Goal: Check status: Check status

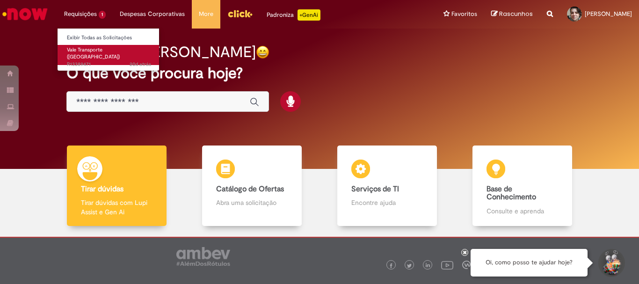
click at [93, 53] on link "Vale Transporte ([GEOGRAPHIC_DATA]) 20d atrás 20 dias atrás R13389471" at bounding box center [109, 55] width 103 height 20
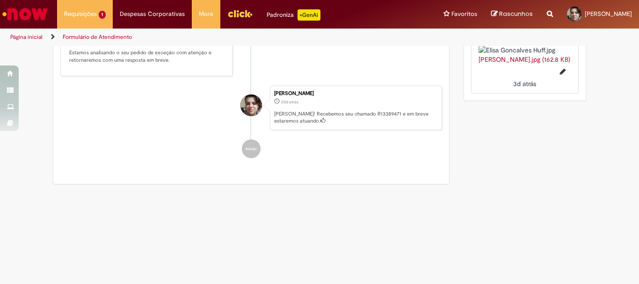
scroll to position [655, 0]
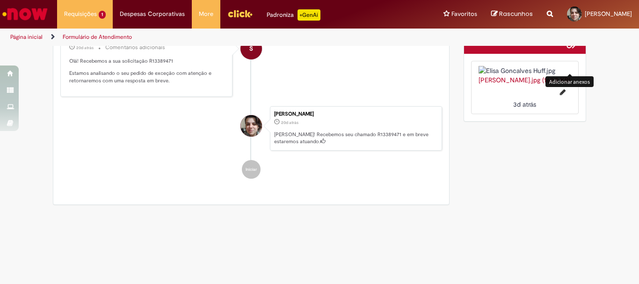
click at [569, 49] on span "Adicionar anexos" at bounding box center [572, 43] width 11 height 11
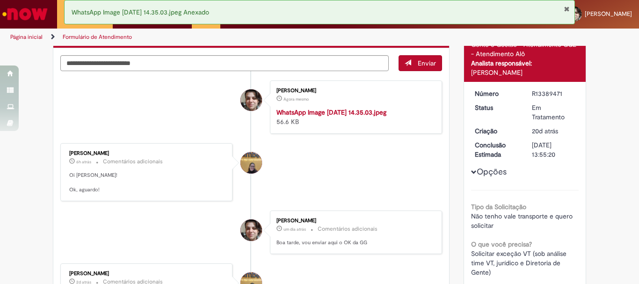
scroll to position [28, 0]
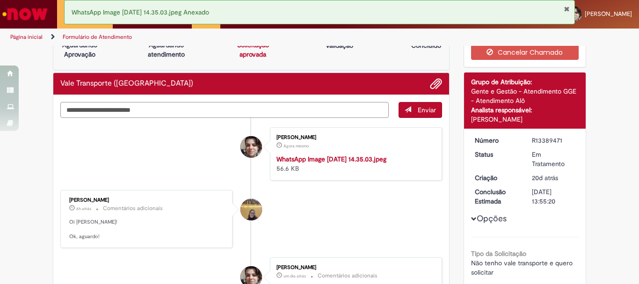
drag, startPoint x: 301, startPoint y: 112, endPoint x: 306, endPoint y: 110, distance: 5.5
click at [303, 111] on textarea "Digite sua mensagem aqui..." at bounding box center [224, 110] width 329 height 16
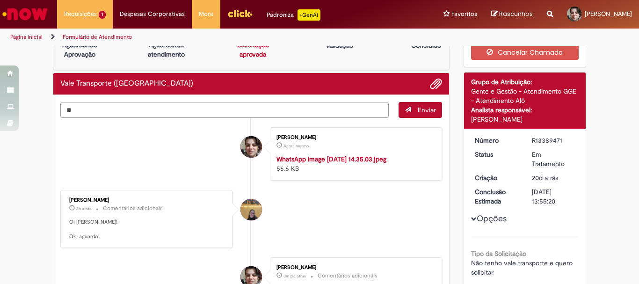
type textarea "*"
type textarea "**********"
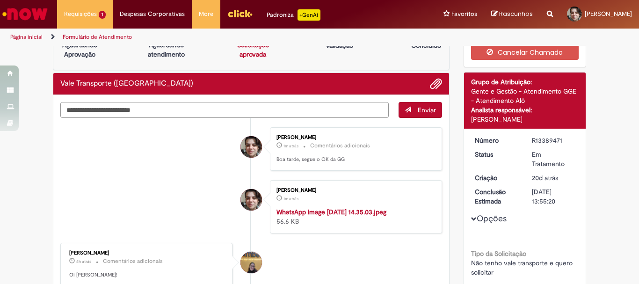
scroll to position [75, 0]
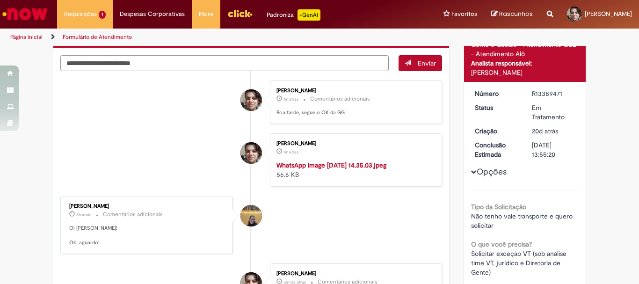
click at [325, 161] on img "Histórico de tíquete" at bounding box center [355, 161] width 156 height 0
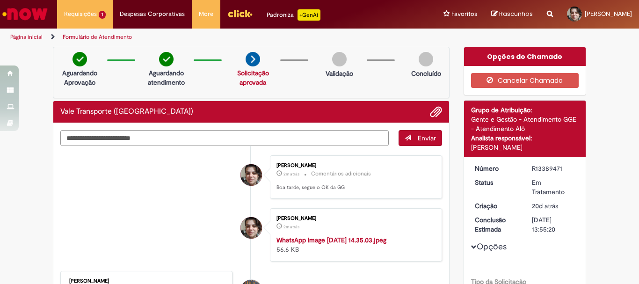
scroll to position [187, 0]
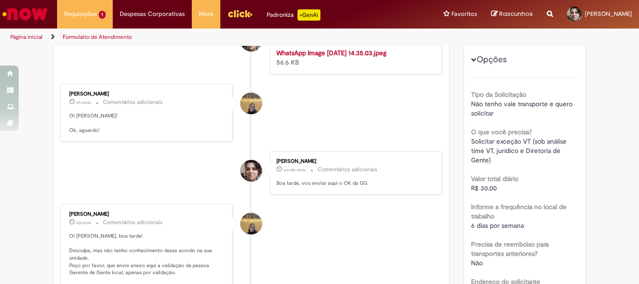
click at [309, 48] on img "Histórico de tíquete" at bounding box center [355, 48] width 156 height 0
click at [195, 74] on li "[PERSON_NAME] 2m atrás 2 minutos atrás WhatsApp Image [DATE] 14.35.03.jpeg 56.6…" at bounding box center [251, 47] width 382 height 53
